Goal: Task Accomplishment & Management: Manage account settings

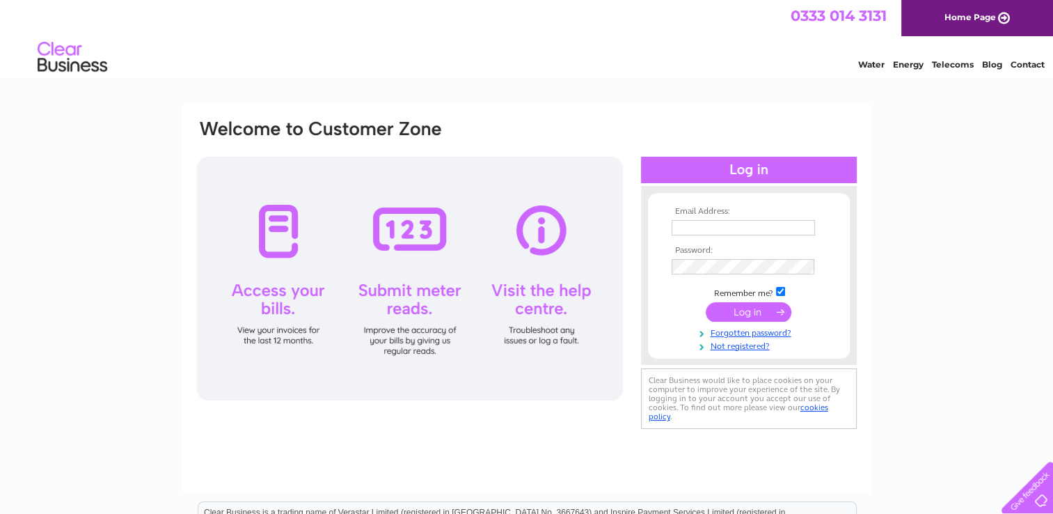
type input "gail.neal@btinternet.com"
click at [741, 317] on input "submit" at bounding box center [749, 311] width 86 height 19
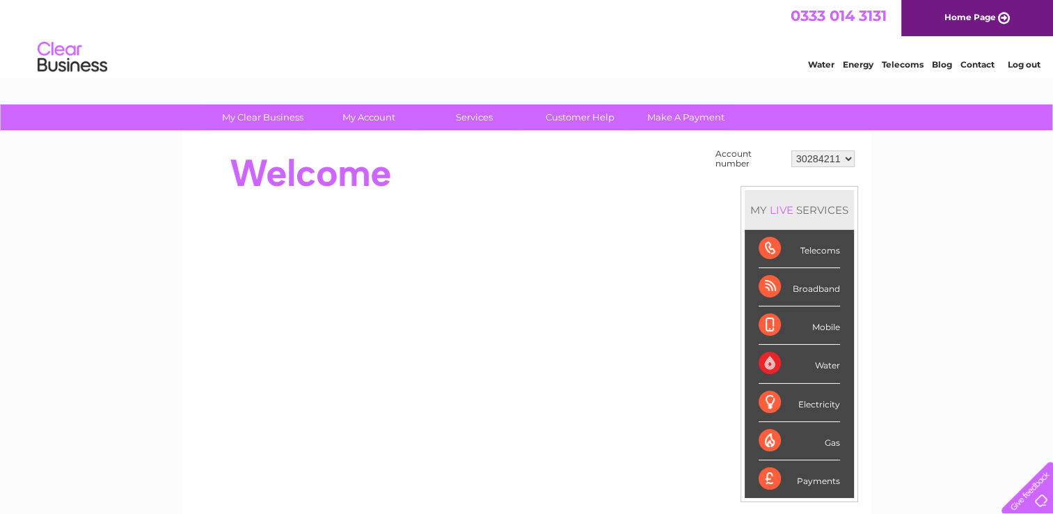
click at [847, 157] on select "30284211 30311835" at bounding box center [823, 158] width 63 height 17
select select "30311835"
click at [792, 150] on select "30284211 30311835" at bounding box center [823, 158] width 63 height 17
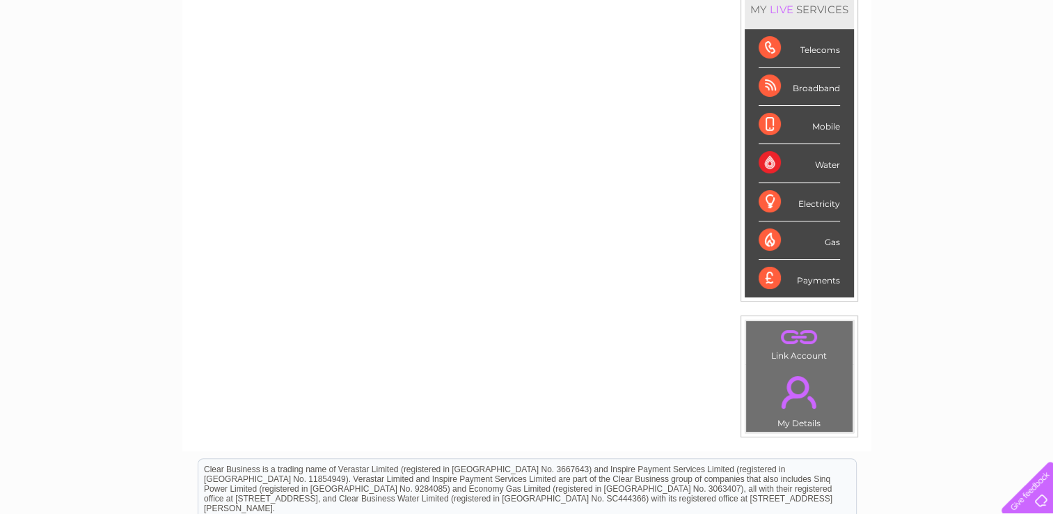
scroll to position [203, 0]
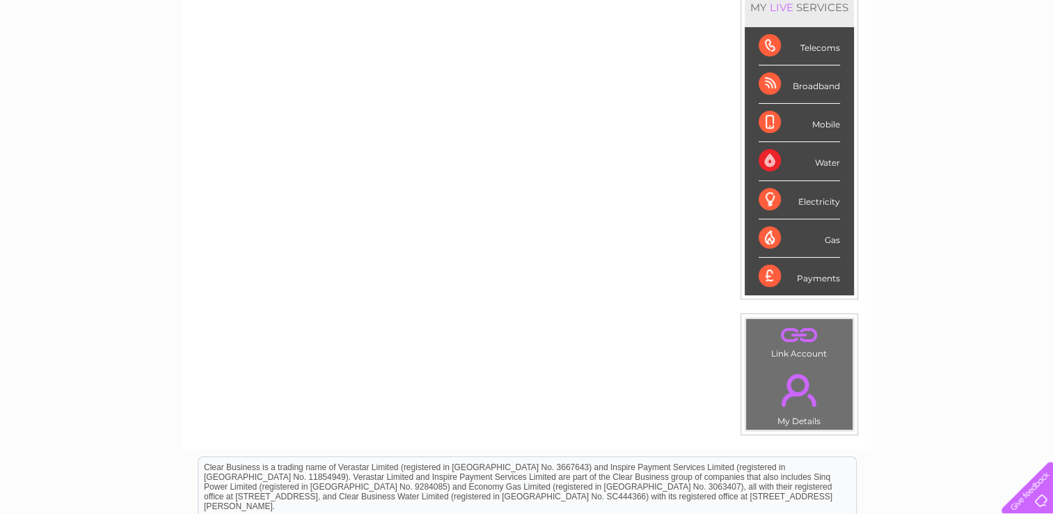
click at [834, 274] on div "Payments" at bounding box center [799, 277] width 81 height 38
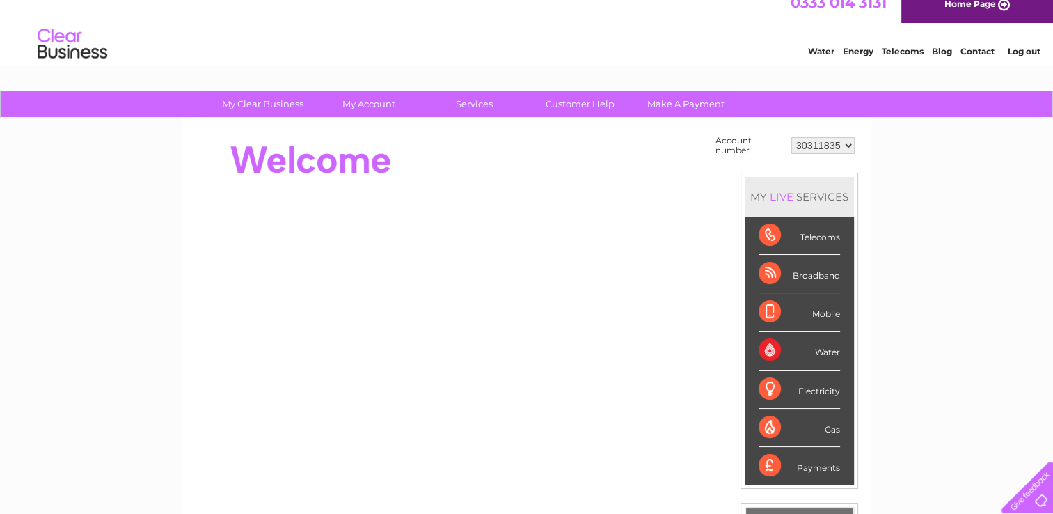
scroll to position [15, 0]
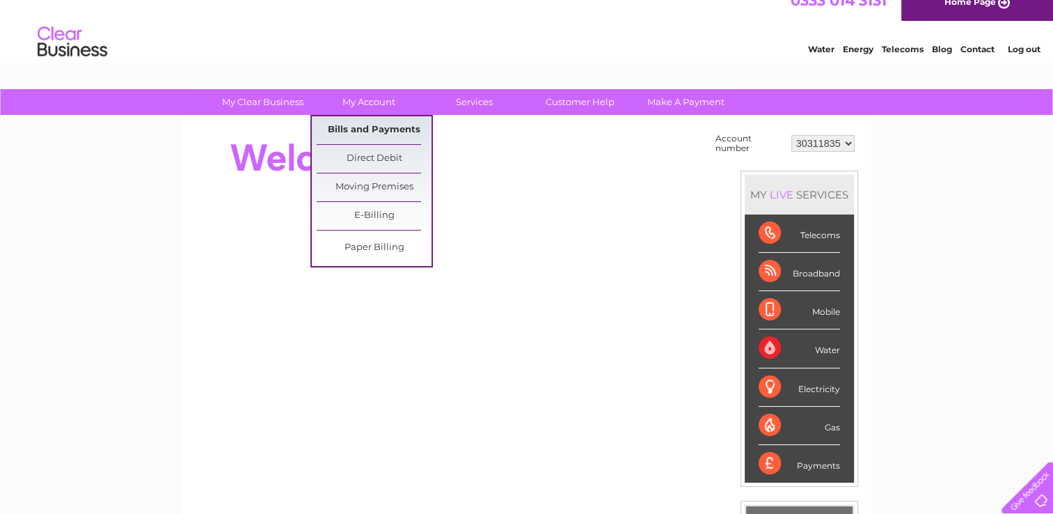
click at [398, 132] on link "Bills and Payments" at bounding box center [374, 130] width 115 height 28
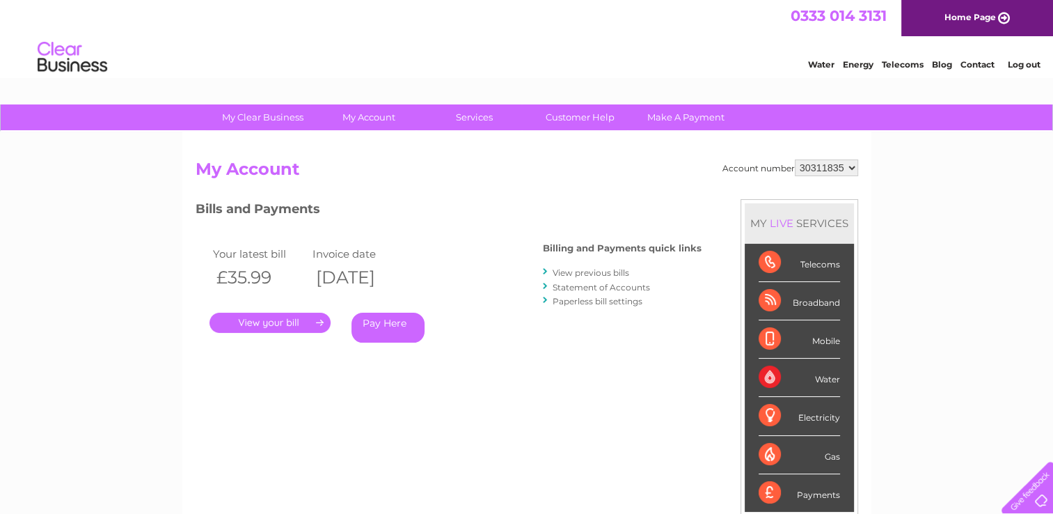
click at [296, 317] on link "." at bounding box center [270, 323] width 121 height 20
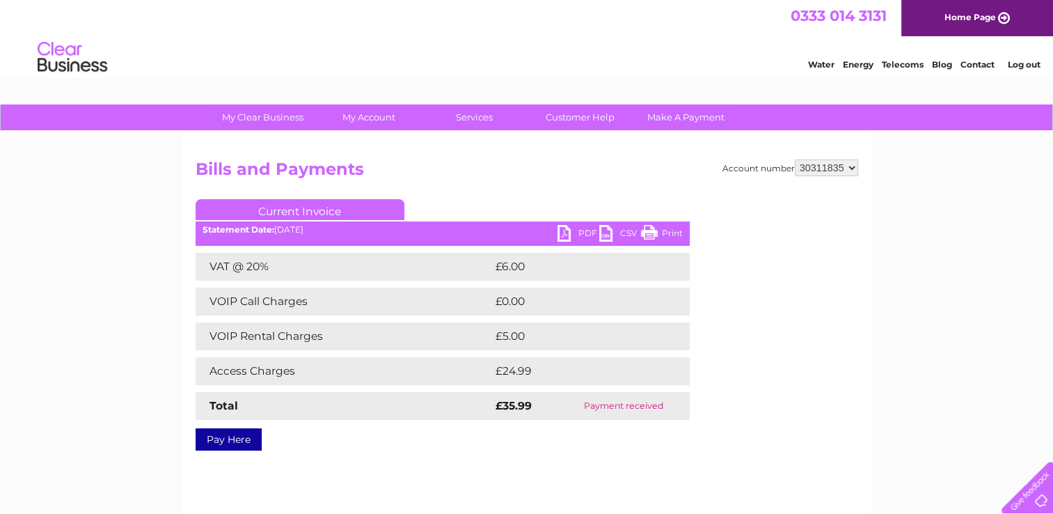
click at [589, 235] on link "PDF" at bounding box center [579, 235] width 42 height 20
click at [1019, 64] on link "Log out" at bounding box center [1024, 64] width 33 height 10
